Goal: Information Seeking & Learning: Learn about a topic

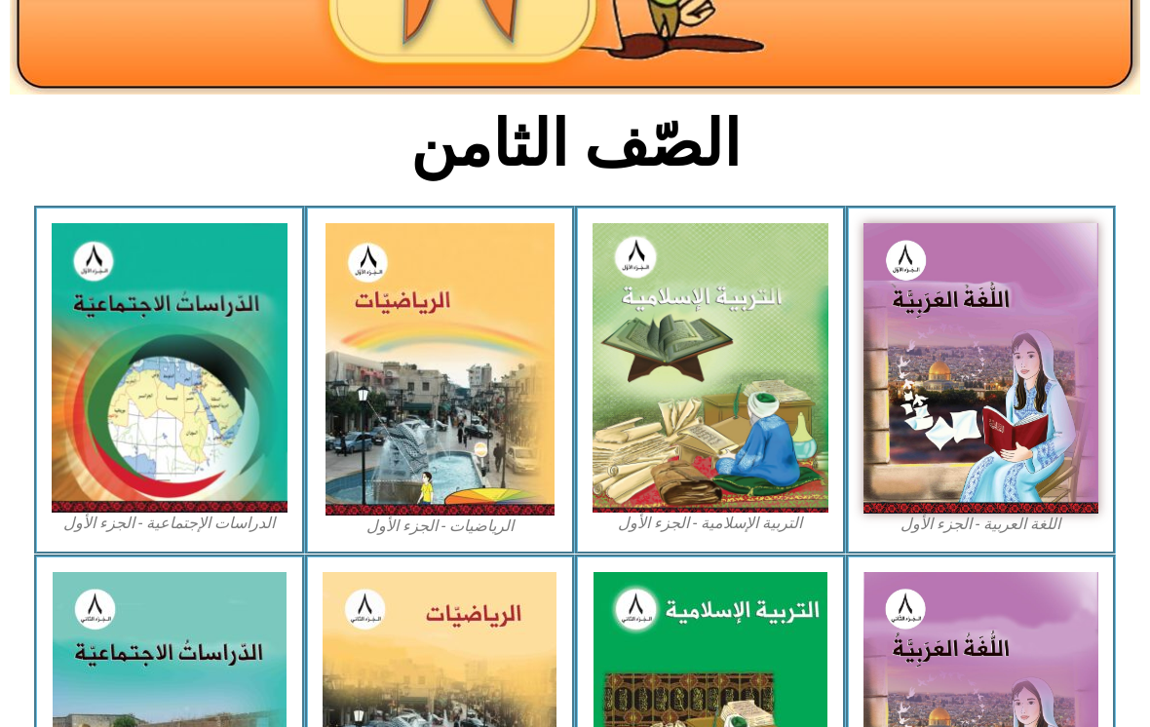
scroll to position [380, 0]
click at [779, 393] on img at bounding box center [710, 367] width 236 height 289
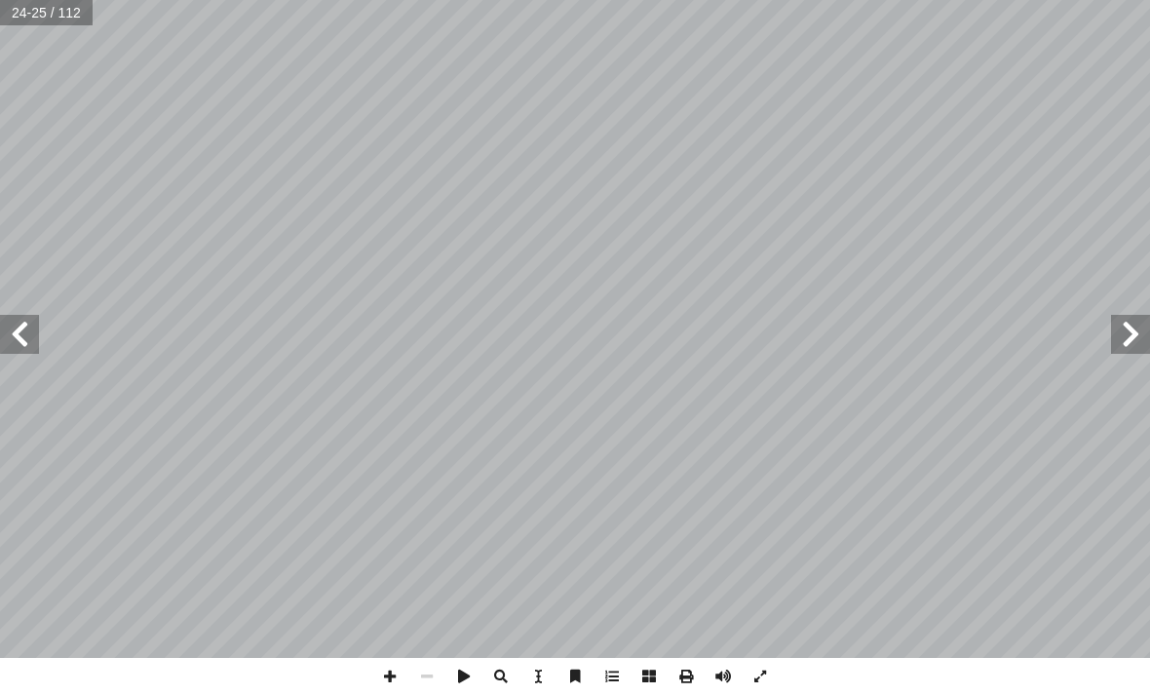
click at [27, 333] on span at bounding box center [19, 334] width 39 height 39
click at [10, 319] on span at bounding box center [19, 334] width 39 height 39
click at [34, 340] on span at bounding box center [19, 334] width 39 height 39
click at [8, 326] on span at bounding box center [19, 334] width 39 height 39
click at [38, 319] on span at bounding box center [19, 334] width 39 height 39
